Goal: Find specific page/section: Find specific page/section

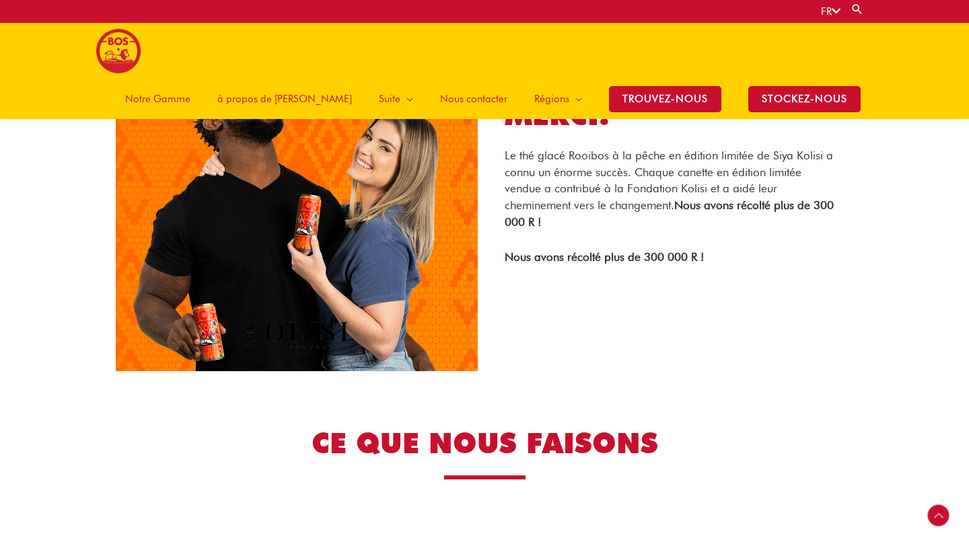
scroll to position [2154, 0]
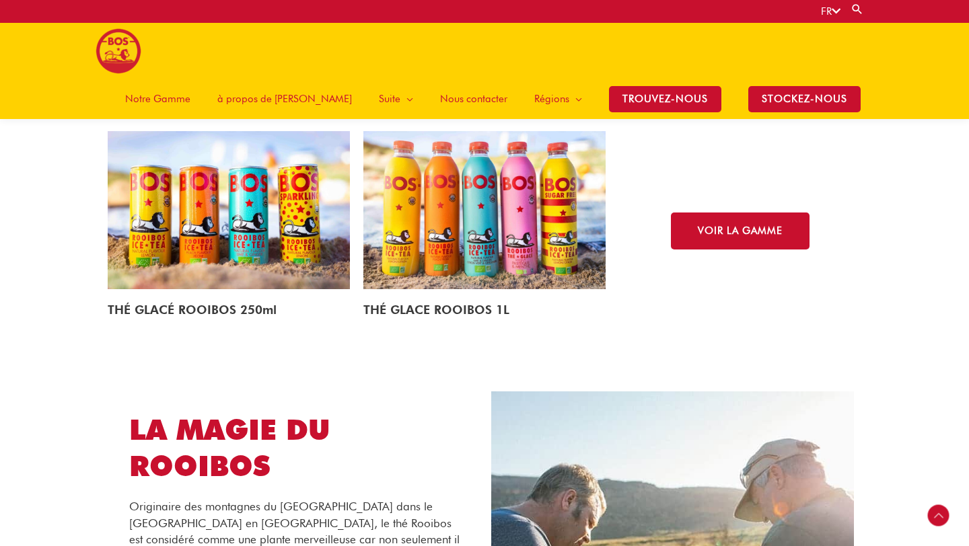
click at [190, 79] on span "Notre Gamme" at bounding box center [157, 99] width 65 height 40
click at [195, 254] on img at bounding box center [229, 210] width 242 height 159
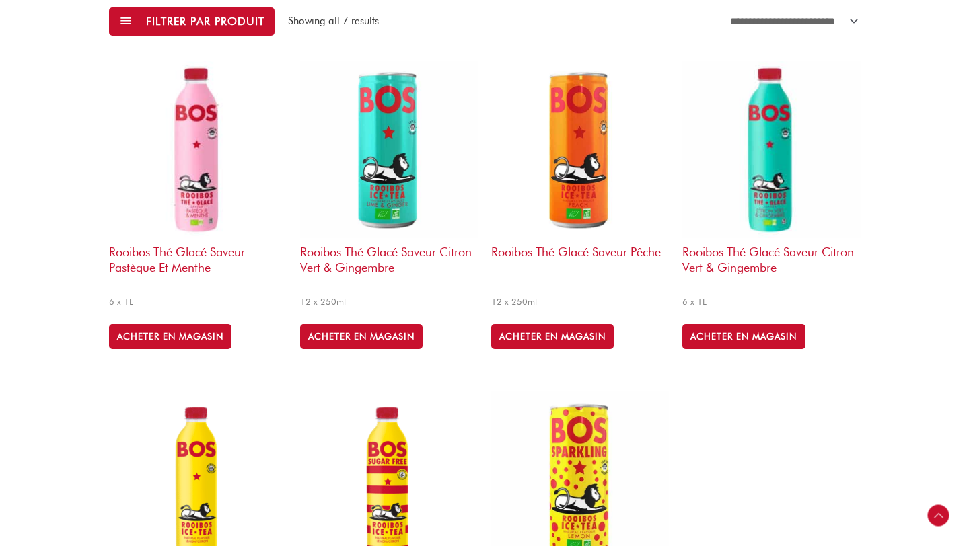
scroll to position [474, 0]
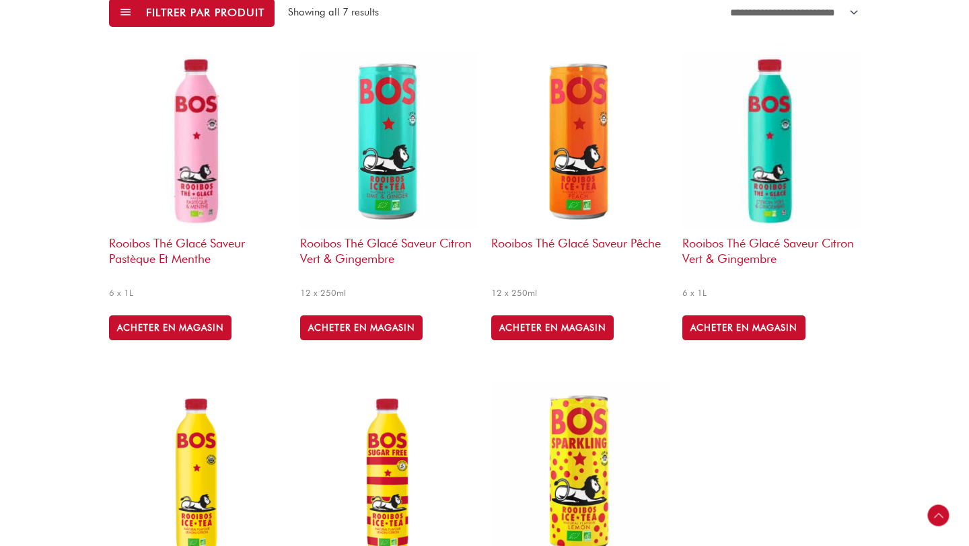
click at [386, 115] on img at bounding box center [389, 141] width 178 height 178
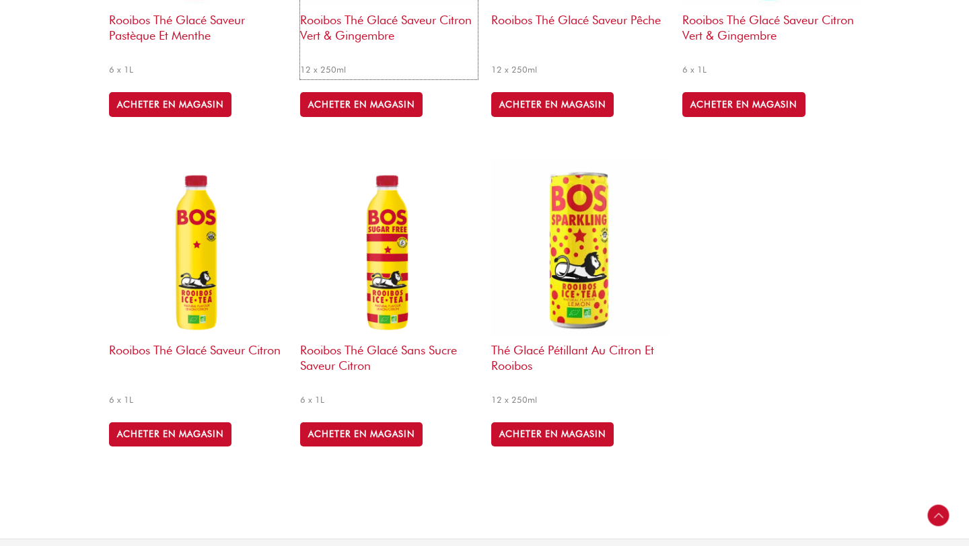
scroll to position [699, 0]
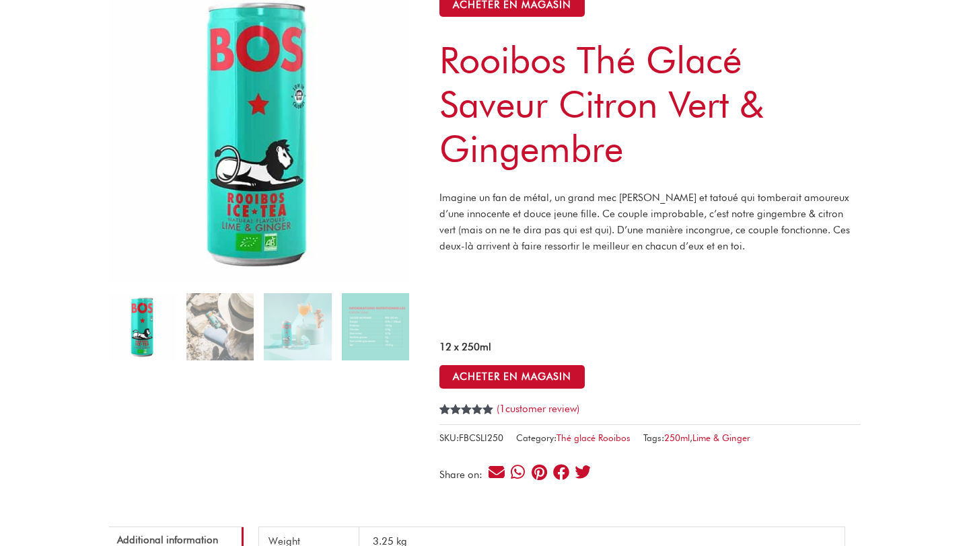
scroll to position [111, 0]
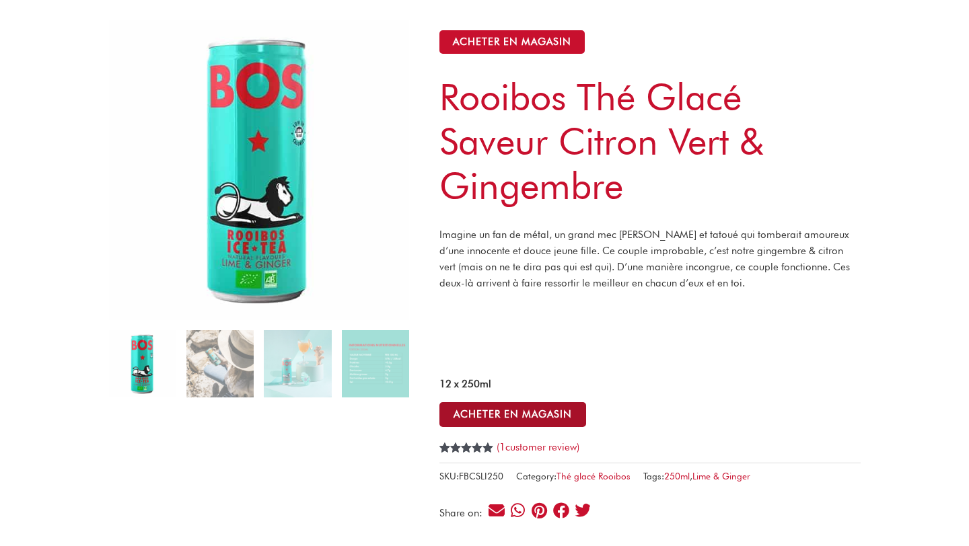
click at [513, 418] on button "ACHETER EN MAGASIN" at bounding box center [512, 414] width 147 height 25
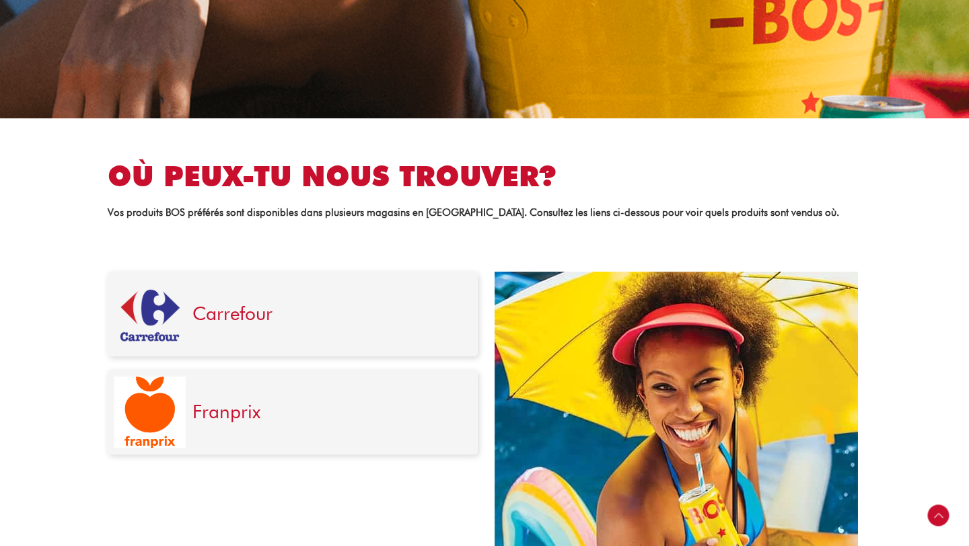
scroll to position [441, 0]
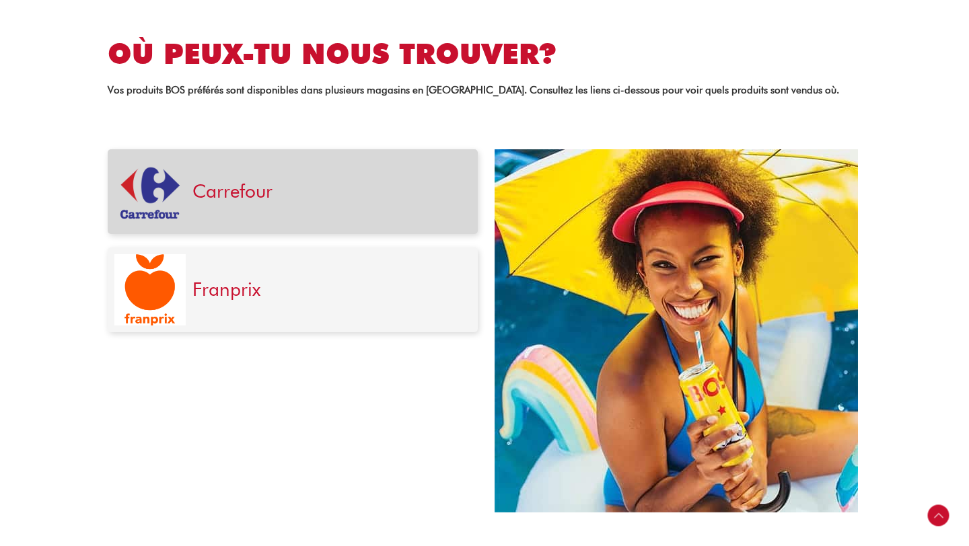
click at [376, 177] on div "Carrefour" at bounding box center [328, 191] width 285 height 71
click at [264, 199] on link "Carrefour" at bounding box center [232, 191] width 80 height 23
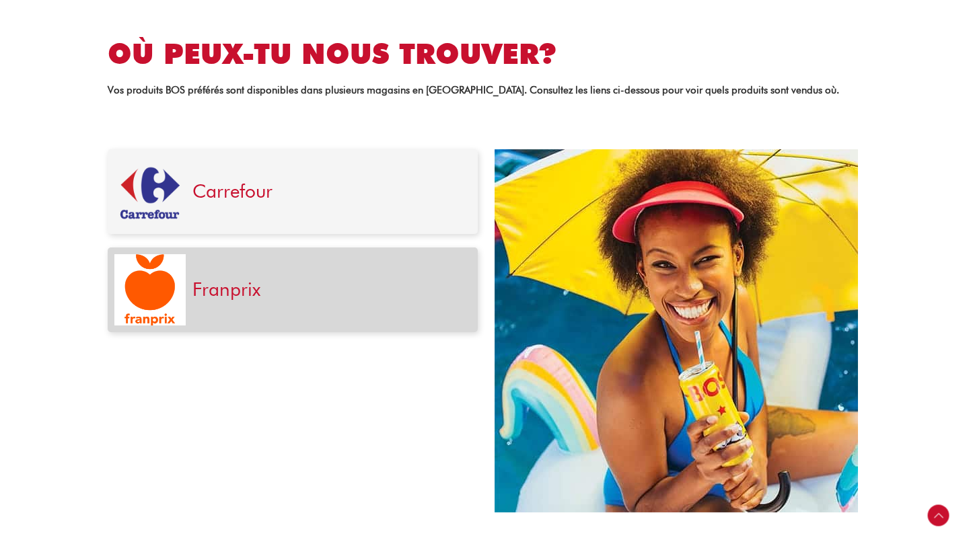
click at [343, 275] on div "Franprix" at bounding box center [328, 289] width 285 height 71
click at [345, 297] on h3 "Franprix" at bounding box center [328, 290] width 272 height 23
click at [215, 302] on div "Franprix" at bounding box center [328, 289] width 285 height 71
click at [218, 294] on link "Franprix" at bounding box center [226, 289] width 68 height 23
